Goal: Task Accomplishment & Management: Complete application form

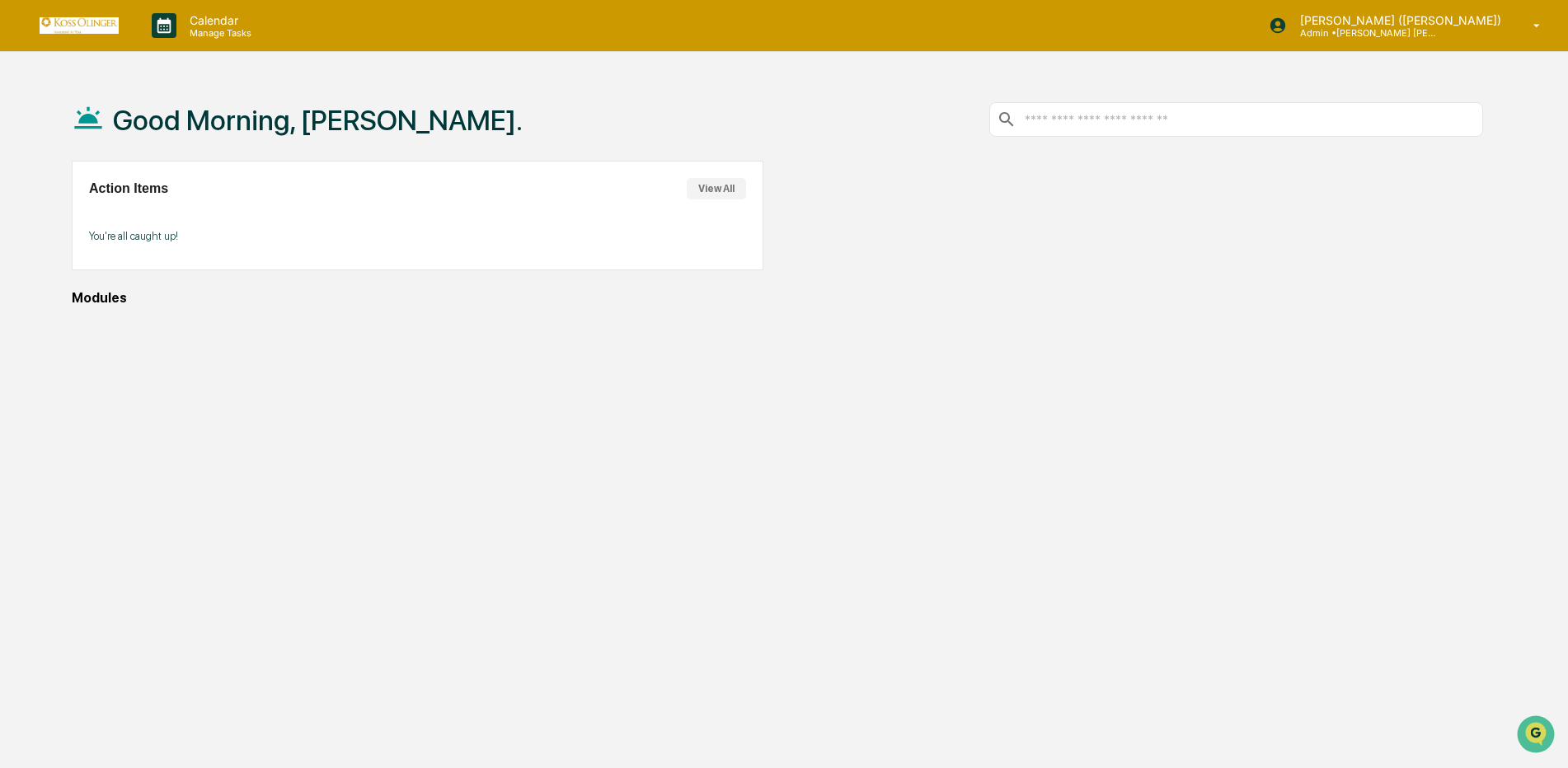
click at [236, 198] on div "Action Items View All" at bounding box center [417, 189] width 657 height 22
click at [130, 232] on p "You're all caught up!" at bounding box center [417, 236] width 657 height 12
click at [95, 283] on div "Good Morning, Carlyn. Action Items View All You're all caught up! Modules" at bounding box center [777, 462] width 1461 height 768
click at [101, 296] on div "Modules" at bounding box center [777, 298] width 1412 height 16
click at [716, 183] on button "View All" at bounding box center [716, 189] width 59 height 22
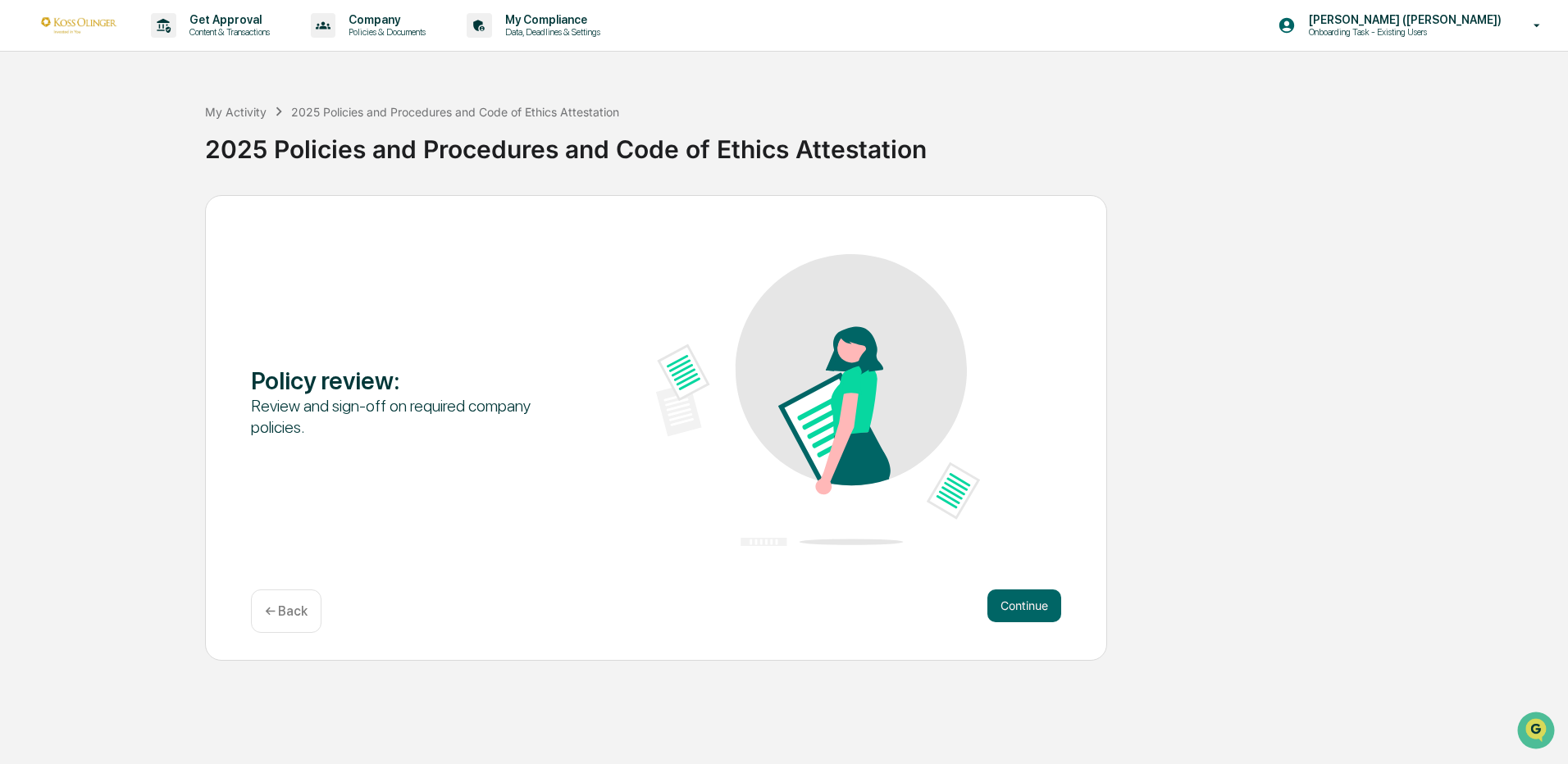
click at [1019, 646] on div "Policy review : Review and sign-off on required company policies. Continue ← Ba…" at bounding box center [656, 427] width 902 height 466
click at [1024, 600] on button "Continue" at bounding box center [1024, 606] width 74 height 33
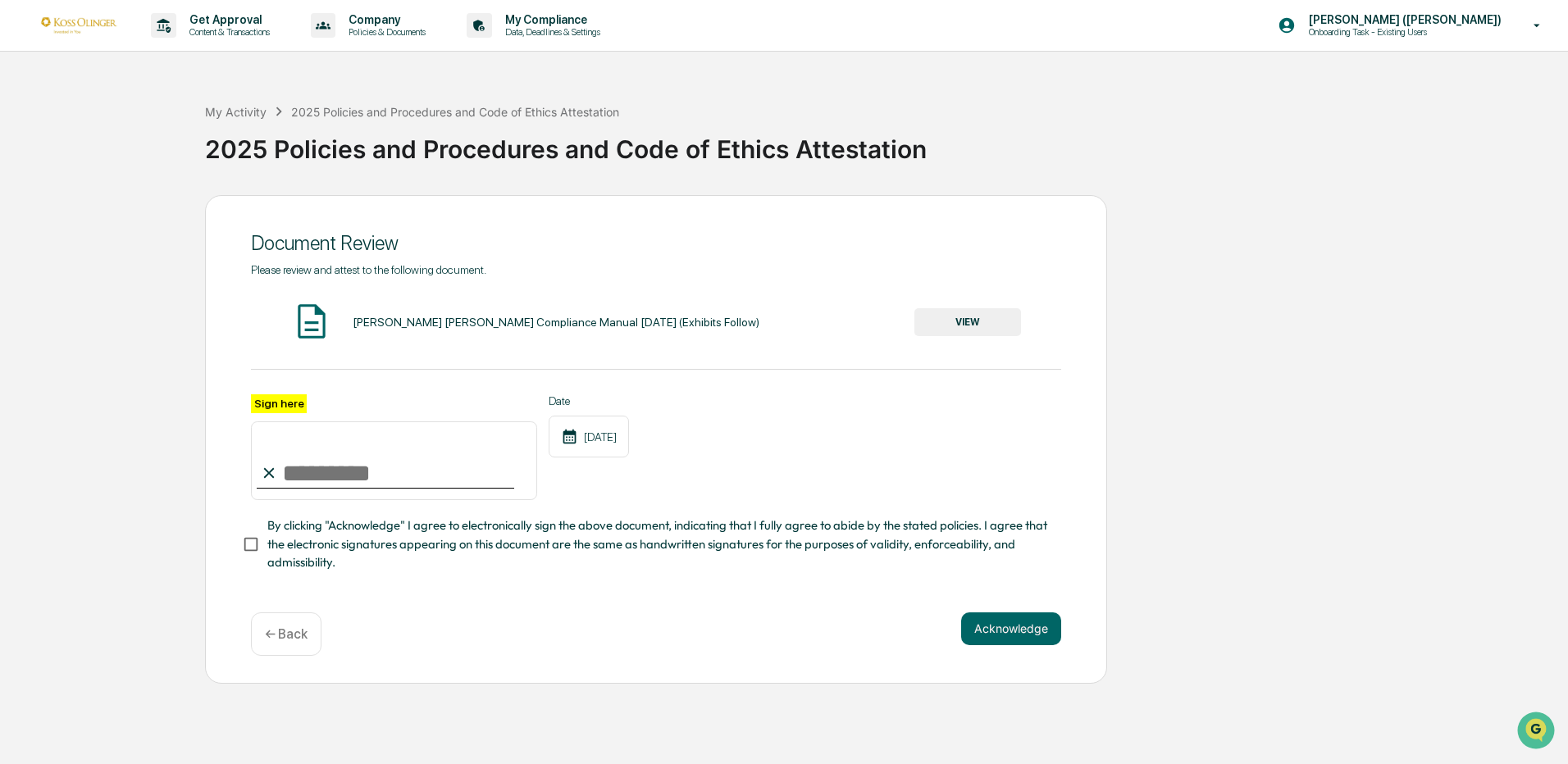
click at [390, 484] on input "Sign here" at bounding box center [394, 461] width 286 height 79
click at [278, 481] on icon at bounding box center [269, 473] width 18 height 18
click at [290, 469] on input "Sign here" at bounding box center [394, 461] width 286 height 79
type input "**********"
click at [978, 639] on button "Acknowledge" at bounding box center [1011, 629] width 100 height 33
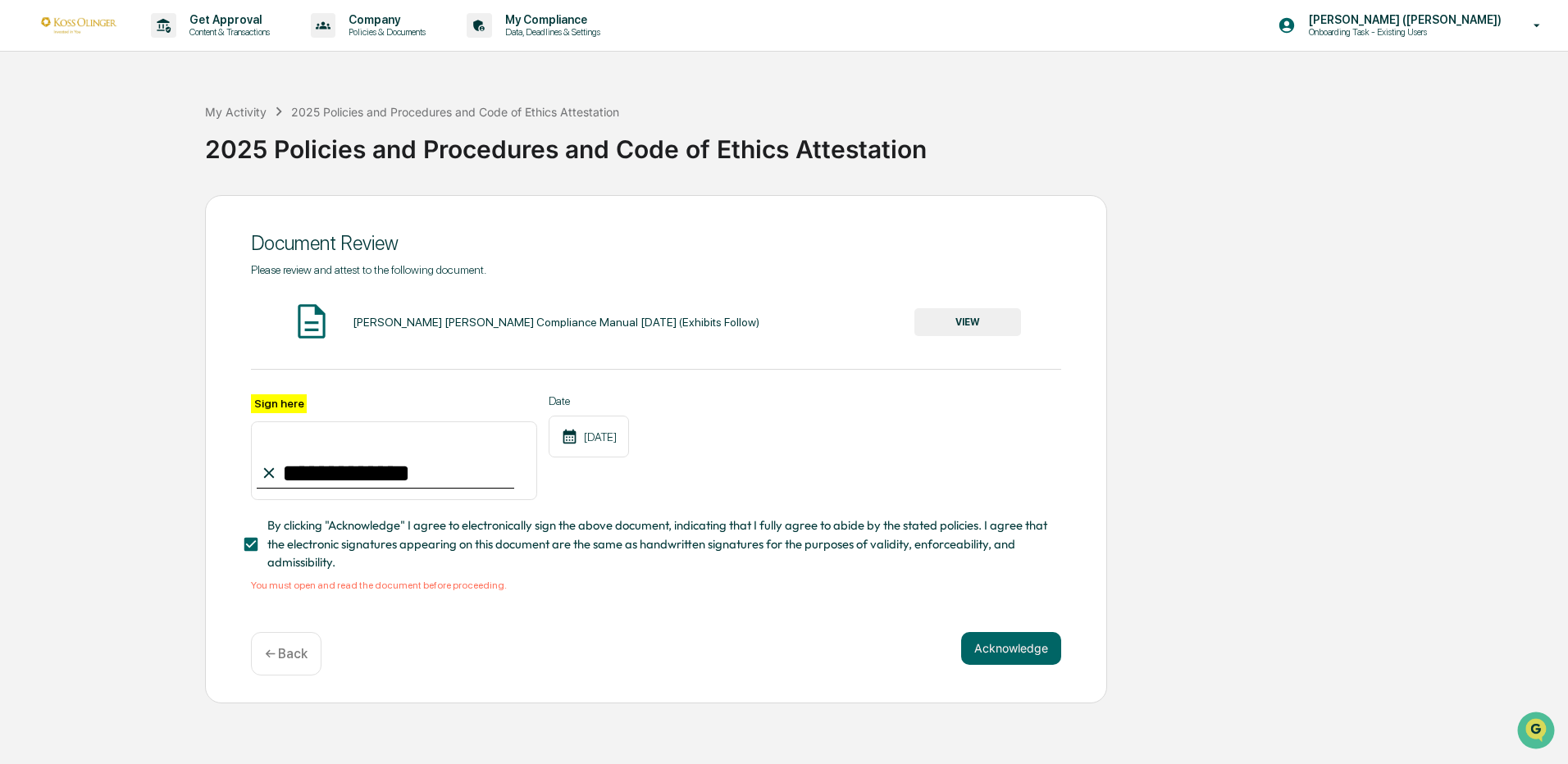
click at [329, 307] on img at bounding box center [312, 322] width 41 height 41
click at [955, 323] on button "VIEW" at bounding box center [968, 322] width 107 height 28
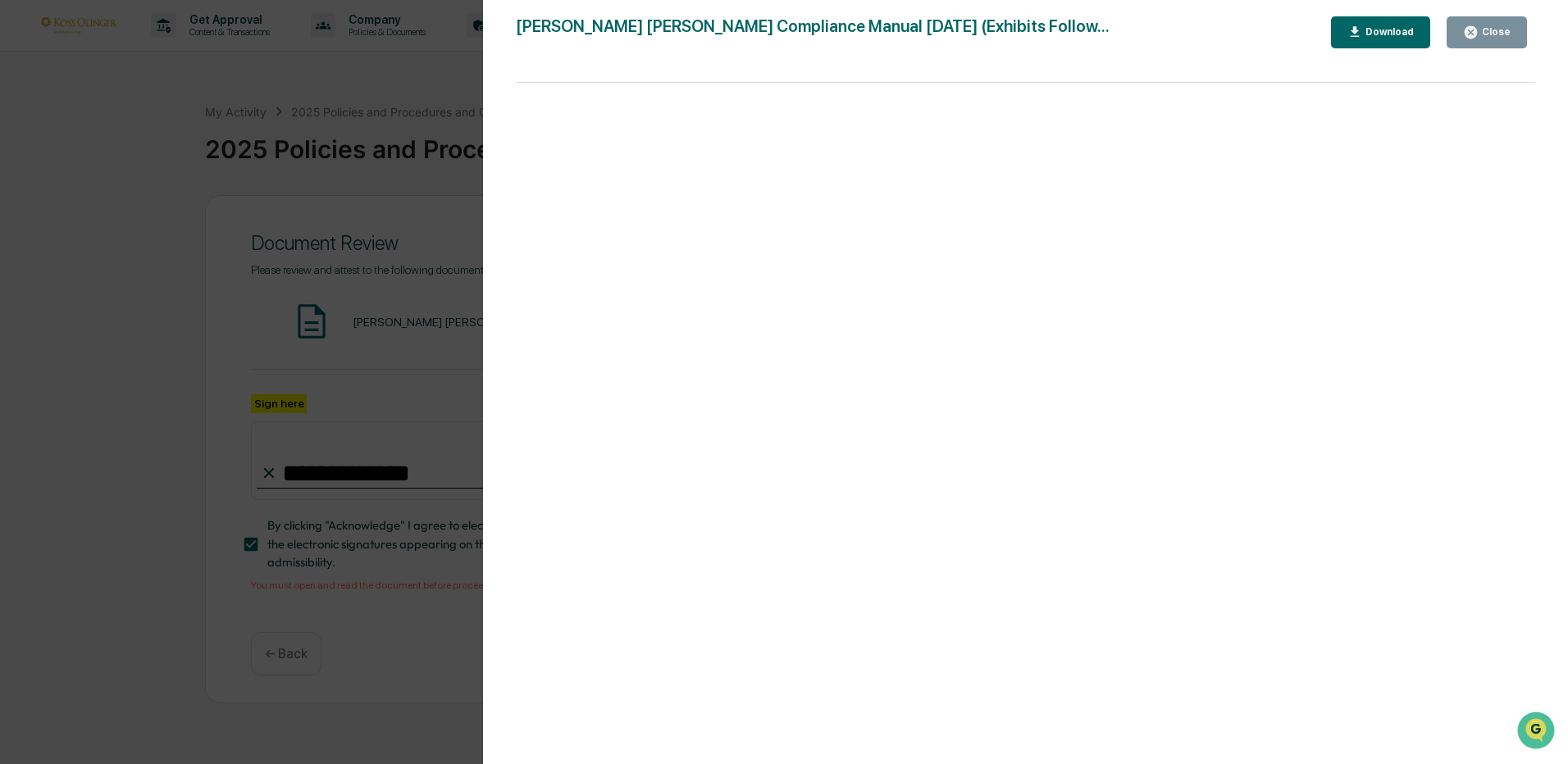
click at [1356, 28] on icon "button" at bounding box center [1355, 32] width 16 height 16
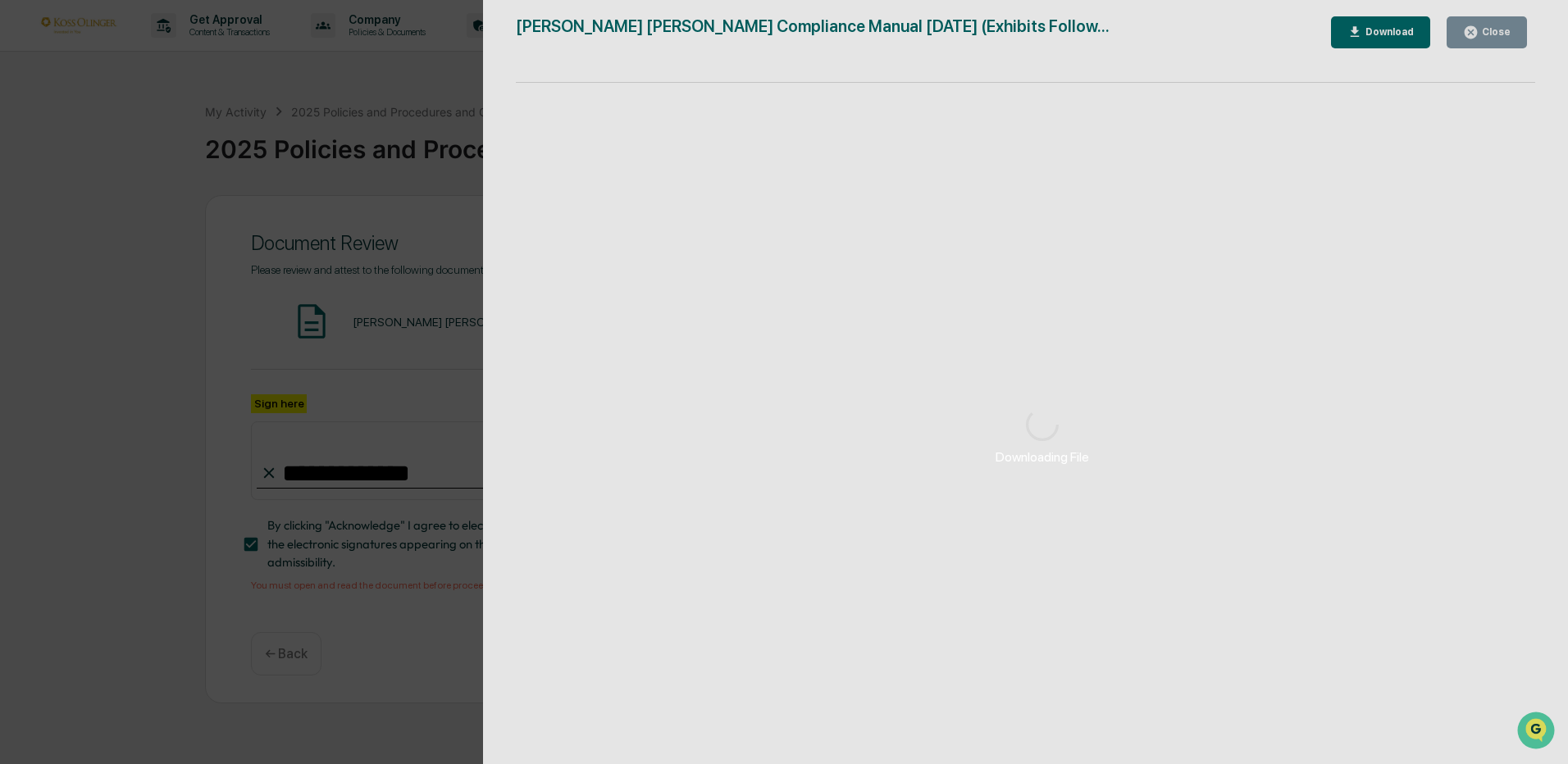
click at [765, 21] on div "Downloading File" at bounding box center [1041, 437] width 1117 height 873
click at [248, 224] on div "Downloading File Version History 08/14/2025, 04:01 PM Emily Lusk 08/13/2025, 07…" at bounding box center [784, 382] width 1568 height 764
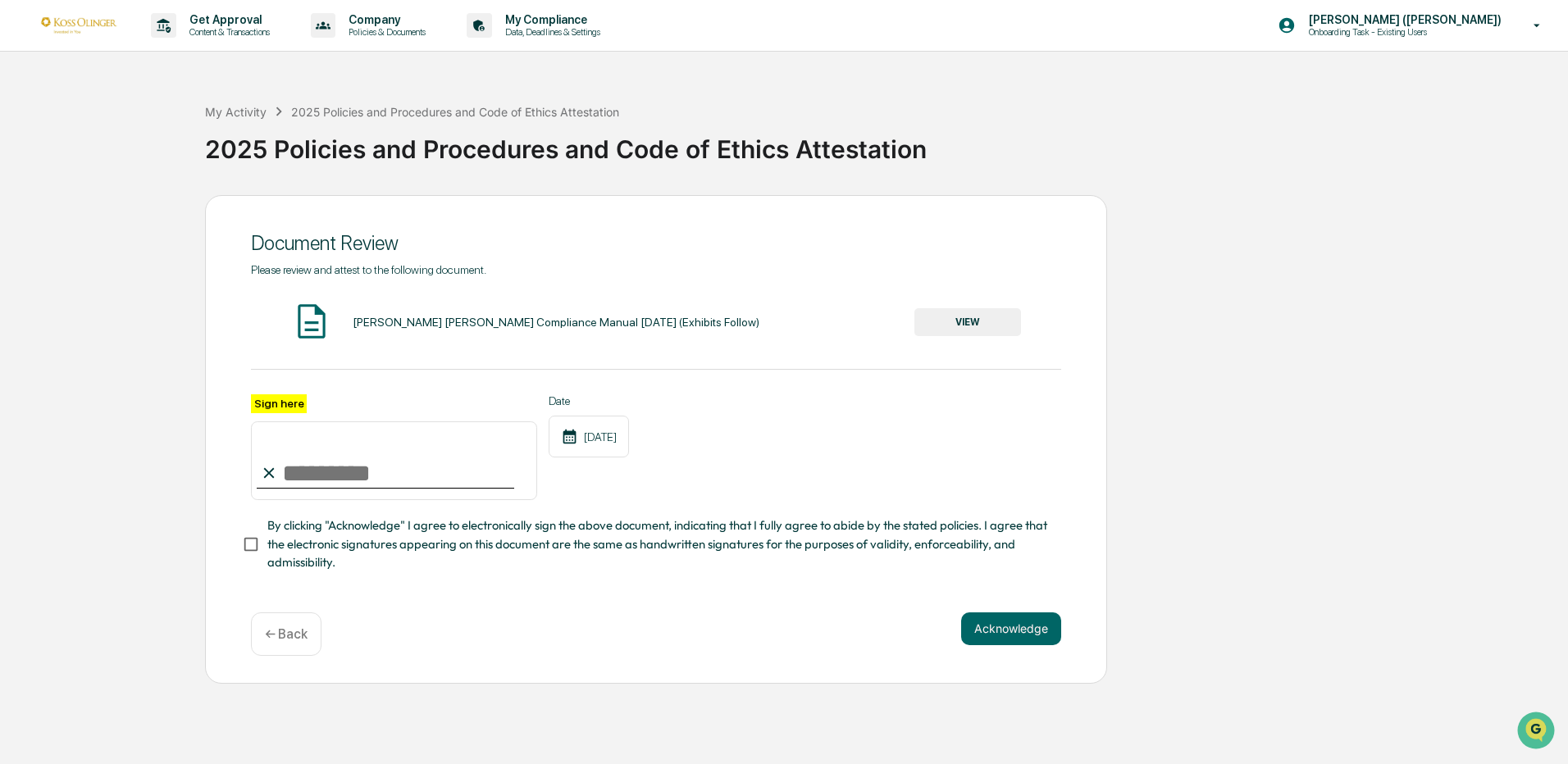
click at [332, 446] on input "Sign here" at bounding box center [394, 461] width 286 height 79
type input "*"
type input "**********"
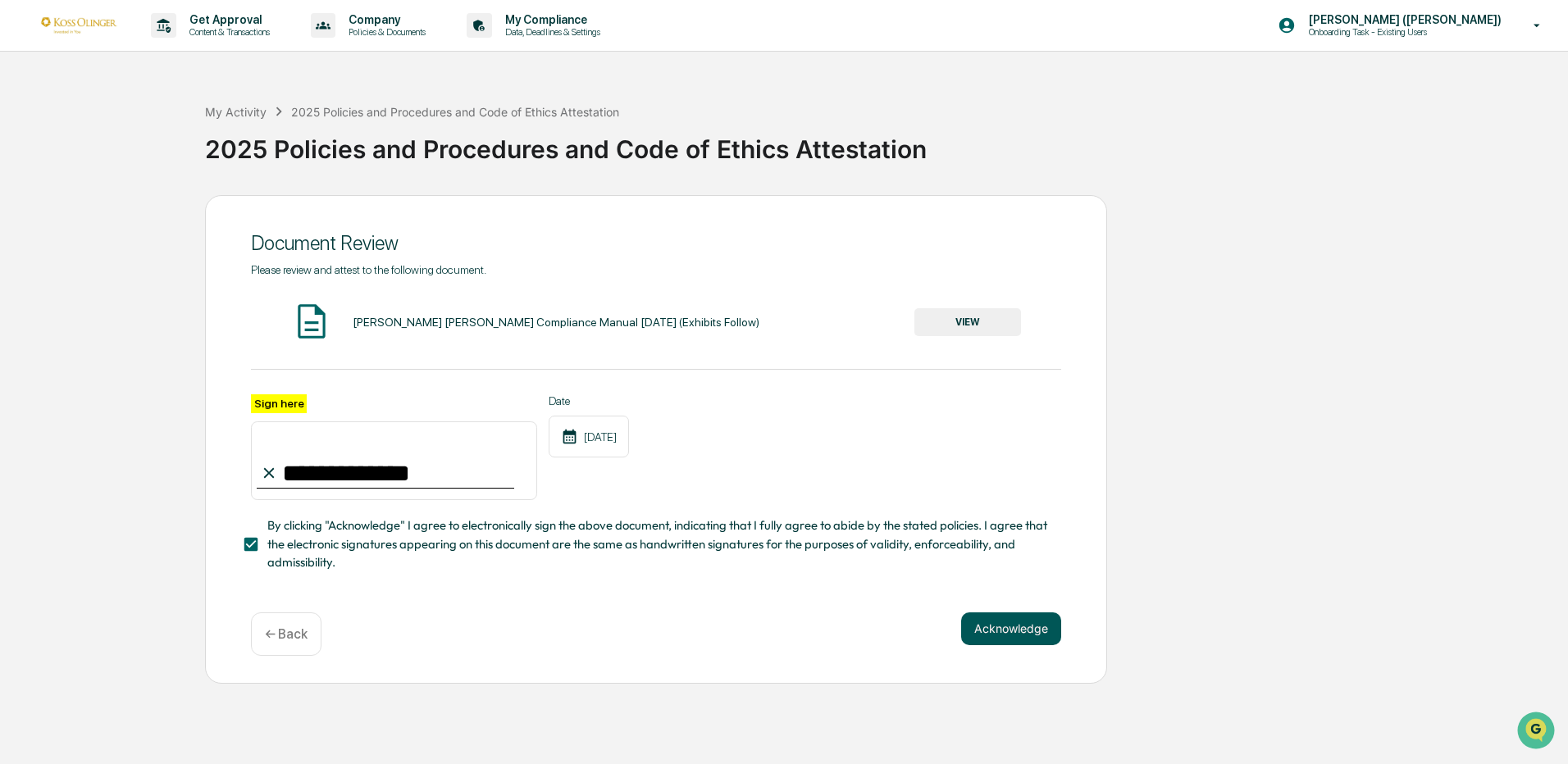
click at [1045, 620] on button "Acknowledge" at bounding box center [1011, 629] width 100 height 33
